Goal: Information Seeking & Learning: Learn about a topic

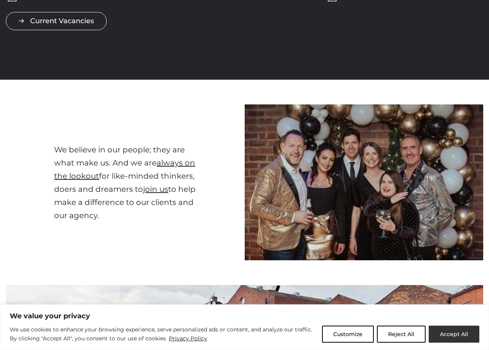
click at [444, 332] on button "Accept All" at bounding box center [454, 334] width 51 height 17
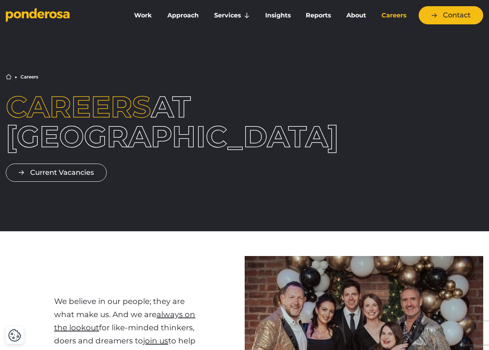
click at [389, 15] on link "Careers" at bounding box center [393, 15] width 37 height 16
click at [76, 182] on link "Current Vacancies" at bounding box center [56, 173] width 101 height 18
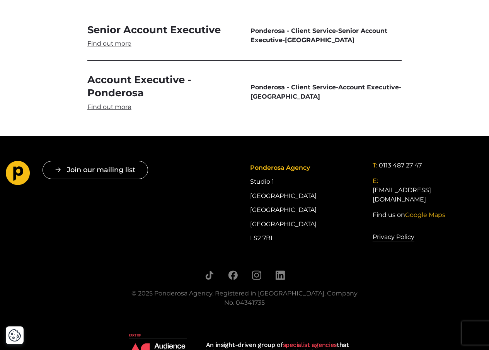
scroll to position [2287, 0]
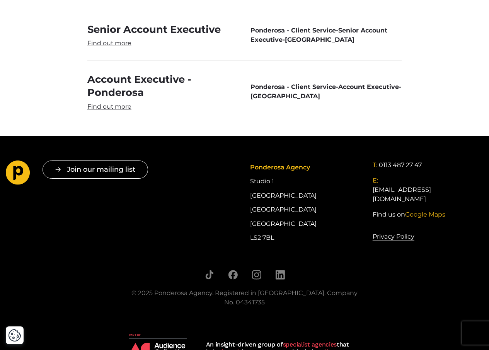
click at [51, 27] on div "Senior Account Executive Ponderosa - Client Service - Senior Account Executive …" at bounding box center [244, 60] width 489 height 101
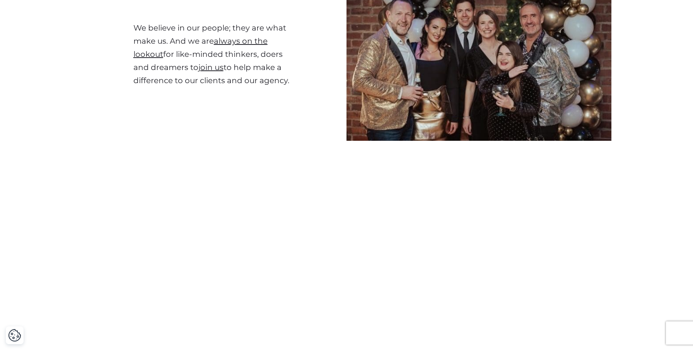
scroll to position [0, 0]
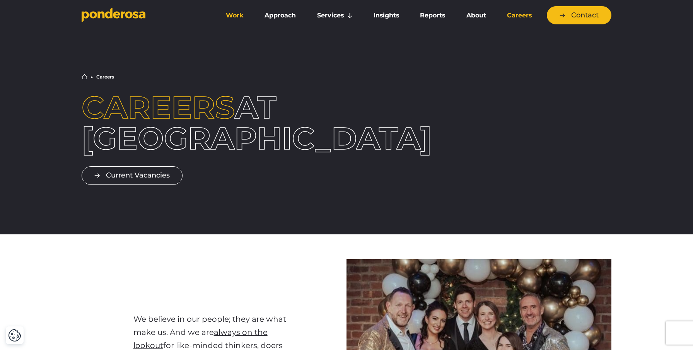
click at [245, 13] on link "Work" at bounding box center [235, 15] width 36 height 16
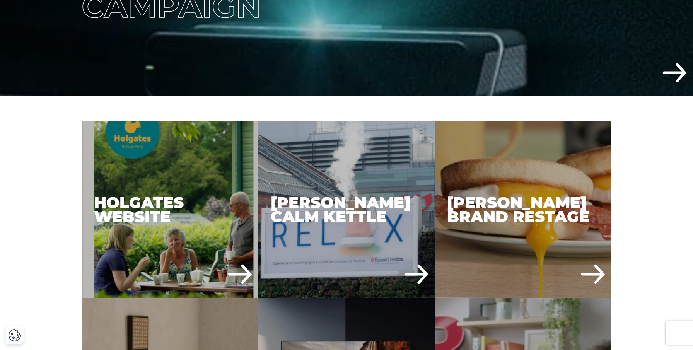
scroll to position [378, 0]
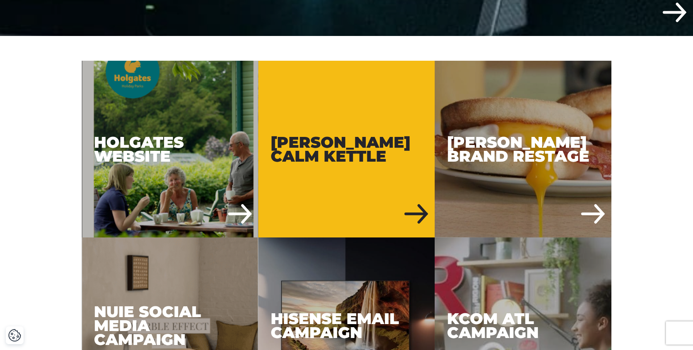
click at [388, 115] on div "Russell Hobbs Calm Kettle" at bounding box center [346, 149] width 177 height 177
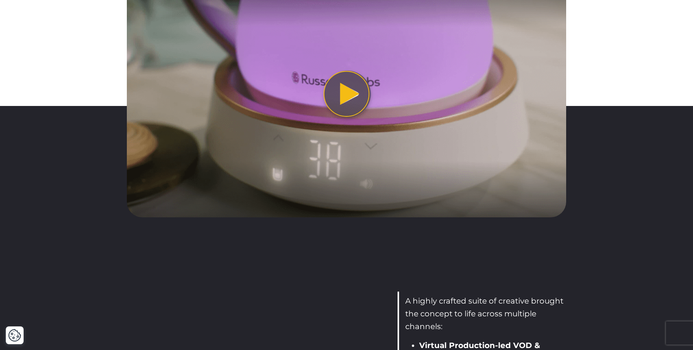
scroll to position [1049, 0]
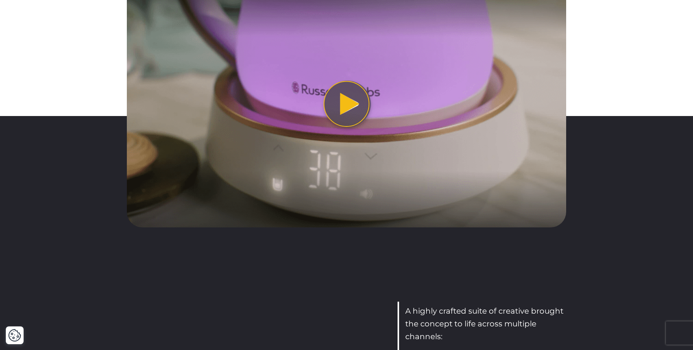
click at [345, 107] on button "Play video" at bounding box center [347, 103] width 440 height 247
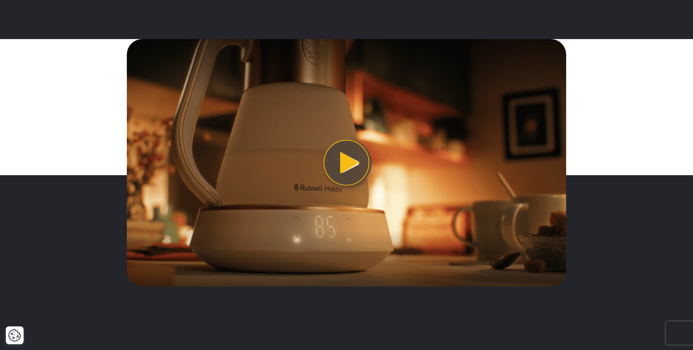
scroll to position [1740, 0]
click at [350, 163] on button "Play video" at bounding box center [347, 162] width 440 height 247
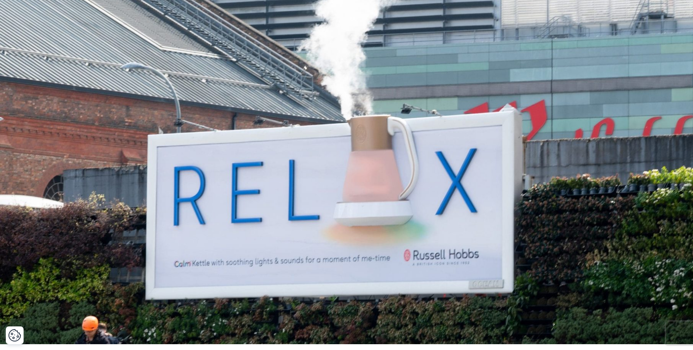
scroll to position [0, 0]
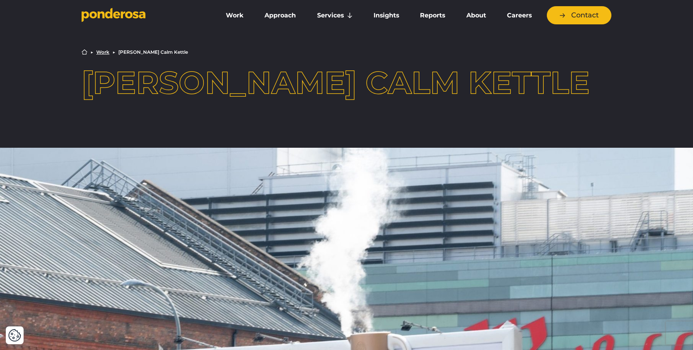
click at [117, 8] on icon "Go to homepage" at bounding box center [114, 15] width 64 height 14
